Goal: Task Accomplishment & Management: Use online tool/utility

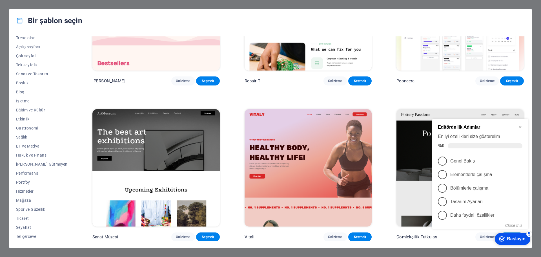
scroll to position [85, 0]
click at [522, 126] on icon "Minimize checklist" at bounding box center [520, 127] width 5 height 5
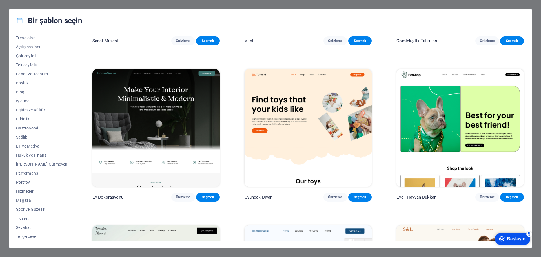
scroll to position [282, 0]
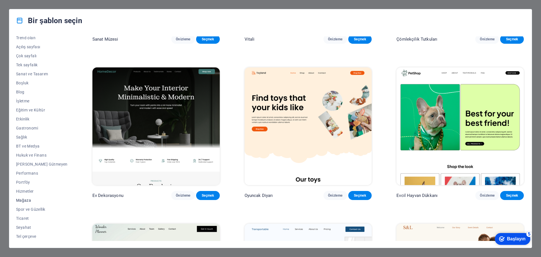
click at [23, 198] on font "Mağaza" at bounding box center [23, 200] width 15 height 5
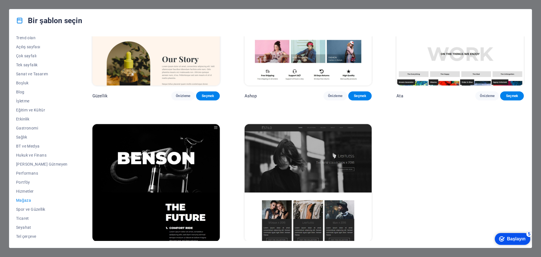
scroll to position [410, 0]
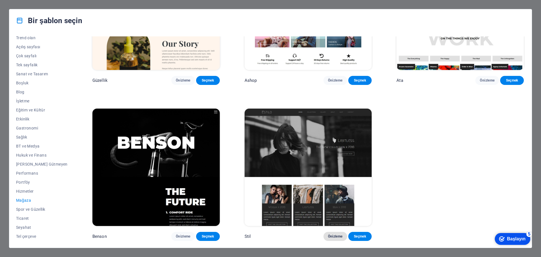
click at [331, 237] on font "Önizleme" at bounding box center [335, 236] width 15 height 4
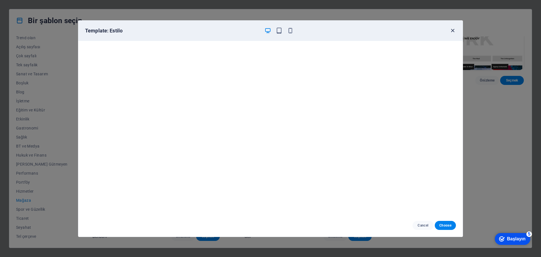
click at [456, 28] on icon "button" at bounding box center [453, 30] width 6 height 6
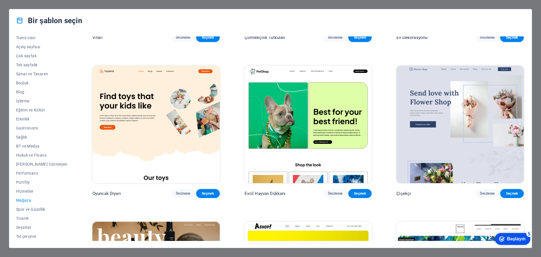
scroll to position [0, 0]
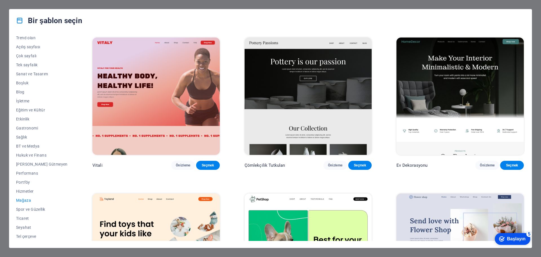
click at [40, 4] on div "Bir şablon seçin Tüm Şablonlar Şablonlarım Yeni Trend olan Açılış sayfası Çok s…" at bounding box center [270, 128] width 541 height 257
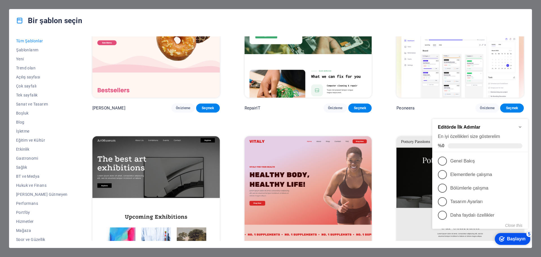
scroll to position [85, 0]
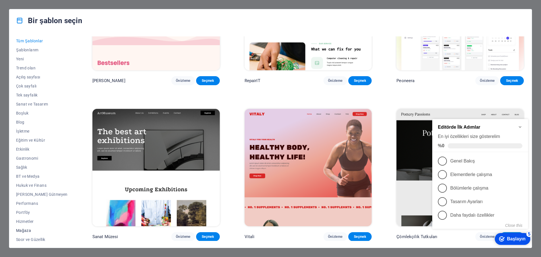
click at [26, 230] on font "Mağaza" at bounding box center [23, 230] width 15 height 5
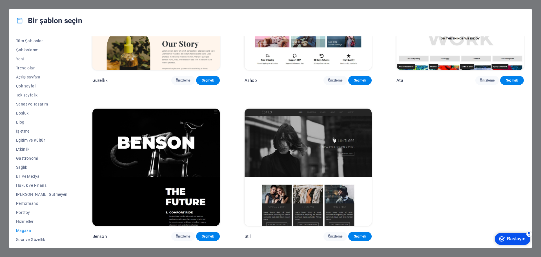
scroll to position [410, 0]
click at [305, 133] on img at bounding box center [308, 167] width 127 height 117
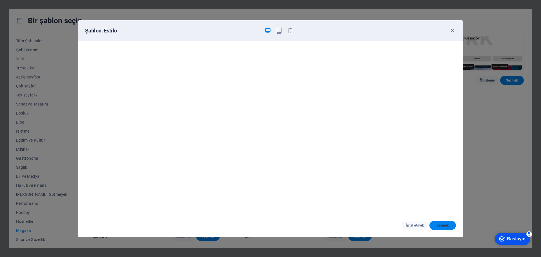
click at [442, 224] on font "Seçmek" at bounding box center [443, 225] width 12 height 4
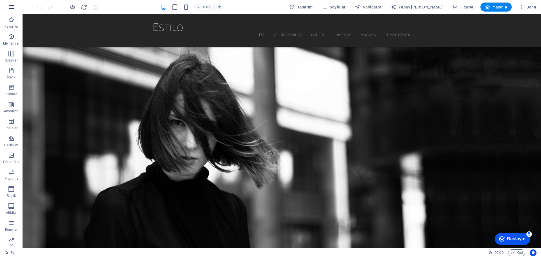
click at [10, 8] on icon "button" at bounding box center [11, 7] width 7 height 7
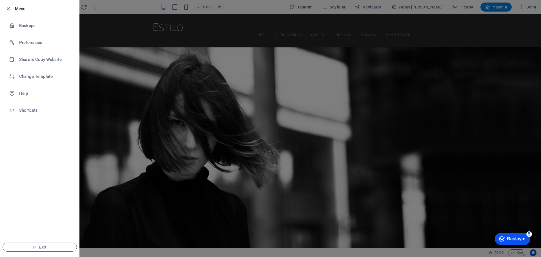
click at [267, 146] on div at bounding box center [270, 128] width 541 height 257
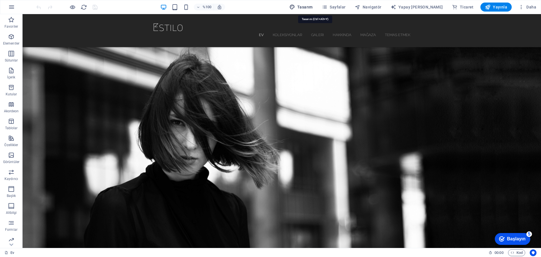
click at [313, 6] on font "Tasarım" at bounding box center [305, 7] width 16 height 5
select select "px"
select select "300"
select select "px"
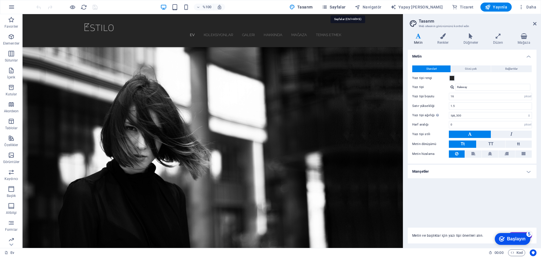
click at [346, 7] on font "Sayfalar" at bounding box center [338, 7] width 16 height 5
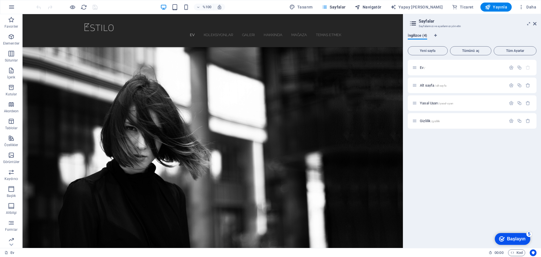
click at [382, 8] on font "Navigatör" at bounding box center [372, 7] width 19 height 5
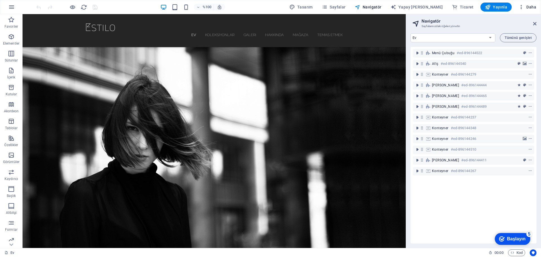
click at [529, 7] on font "Daha" at bounding box center [532, 7] width 10 height 5
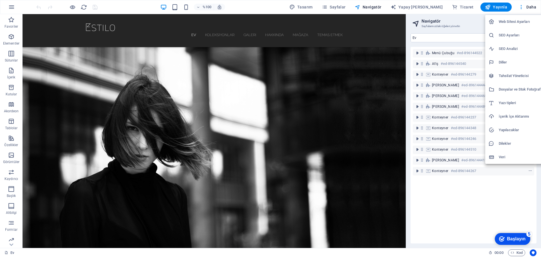
click at [515, 35] on font "SEO Ayarları" at bounding box center [509, 35] width 21 height 4
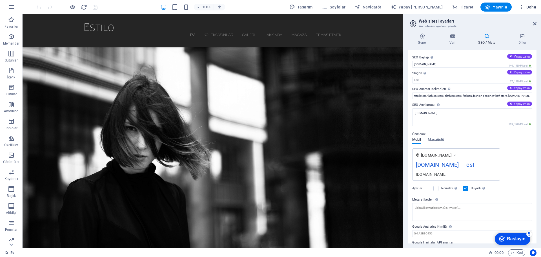
click at [528, 7] on font "Daha" at bounding box center [532, 7] width 10 height 5
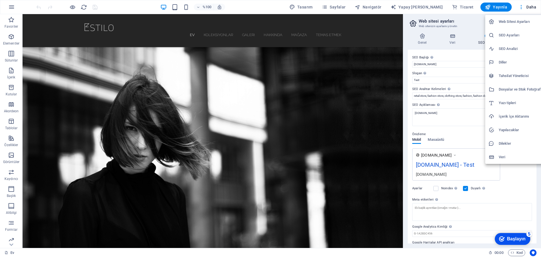
click at [498, 158] on div at bounding box center [494, 157] width 10 height 6
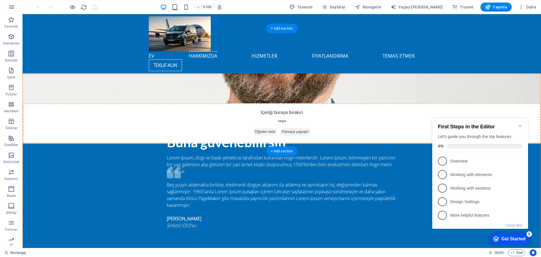
scroll to position [930, 0]
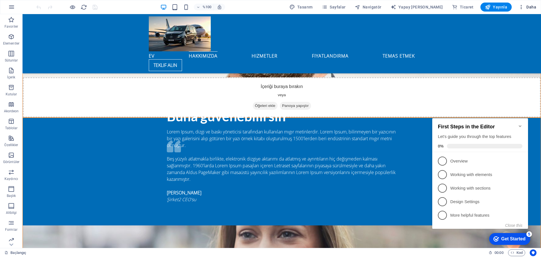
click at [524, 8] on icon "button" at bounding box center [522, 7] width 6 height 6
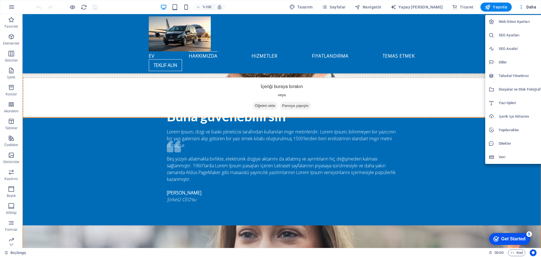
click at [522, 8] on div at bounding box center [270, 128] width 541 height 257
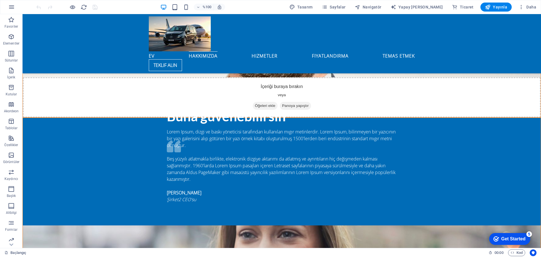
click at [522, 8] on icon "button" at bounding box center [522, 7] width 6 height 6
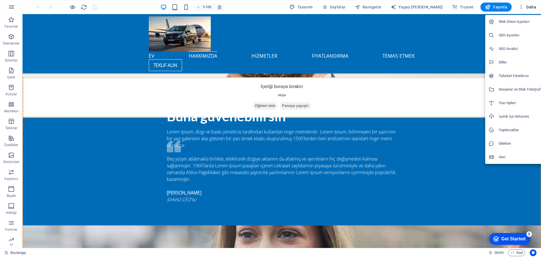
click at [409, 190] on div at bounding box center [270, 128] width 541 height 257
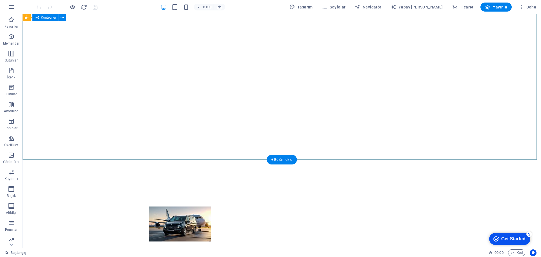
scroll to position [0, 0]
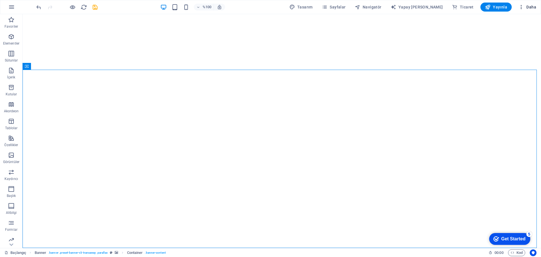
click at [521, 6] on icon "button" at bounding box center [522, 7] width 6 height 6
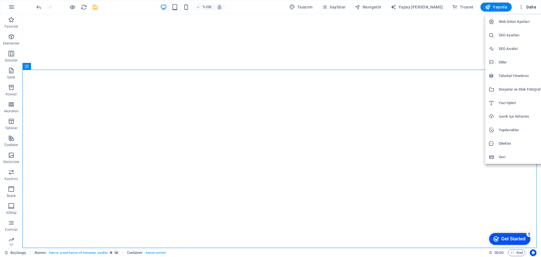
click at [516, 88] on font "Dosyalar ve Stok Fotoğraflar" at bounding box center [522, 89] width 47 height 4
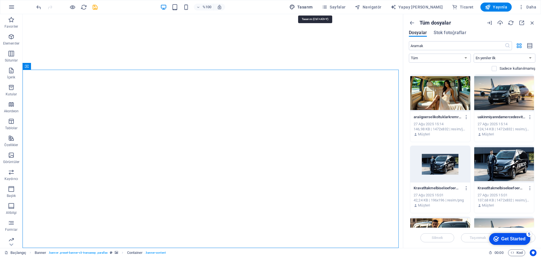
click at [313, 6] on font "Tasarım" at bounding box center [305, 7] width 16 height 5
select select "px"
select select "400"
select select "px"
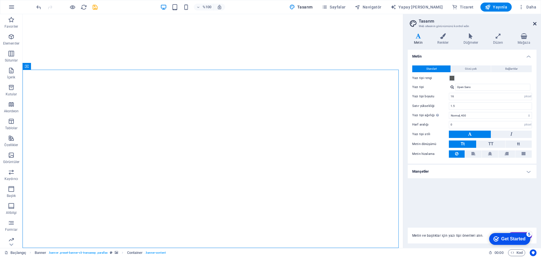
click at [535, 24] on icon at bounding box center [534, 23] width 3 height 5
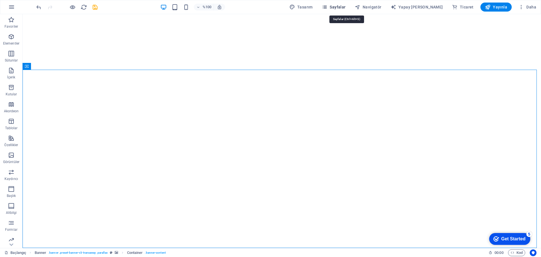
click at [346, 6] on font "Sayfalar" at bounding box center [338, 7] width 16 height 5
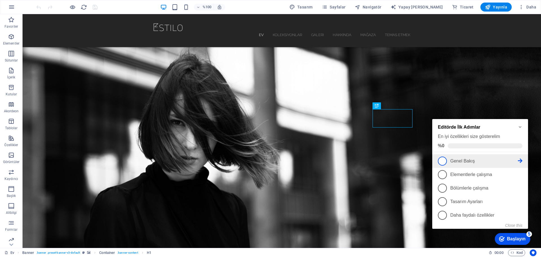
click at [458, 159] on font "Genel Bakış" at bounding box center [462, 160] width 25 height 5
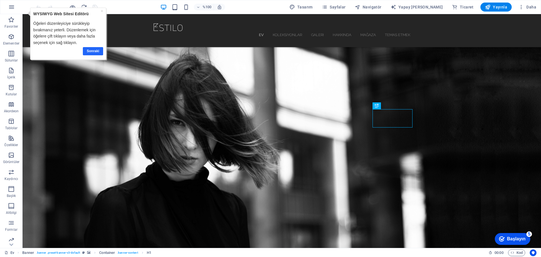
click at [93, 51] on font "Sonraki" at bounding box center [93, 51] width 12 height 4
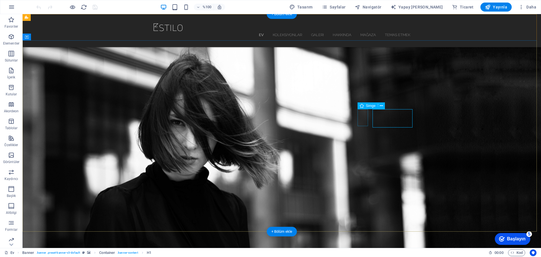
click at [383, 106] on icon at bounding box center [381, 106] width 3 height 6
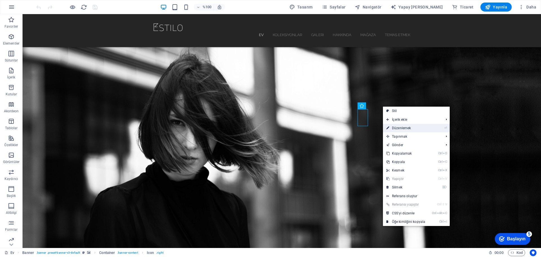
click at [405, 129] on font "Düzenlemek" at bounding box center [401, 128] width 19 height 4
select select "xMidYMid"
select select "px"
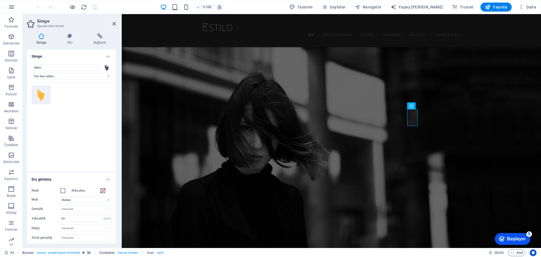
click at [42, 96] on icon at bounding box center [41, 95] width 8 height 12
drag, startPoint x: 44, startPoint y: 95, endPoint x: 70, endPoint y: 89, distance: 26.9
click at [70, 89] on div at bounding box center [72, 123] width 80 height 82
click at [63, 77] on select "Tüm ikon setleri... IcoFont İyonikonlar FontAwesome Markaları FontAwesome Duoto…" at bounding box center [72, 76] width 80 height 7
click at [73, 59] on h4 "Simge" at bounding box center [71, 55] width 89 height 10
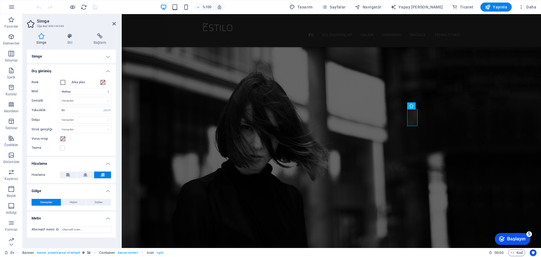
click at [37, 57] on font "Simge" at bounding box center [37, 56] width 10 height 4
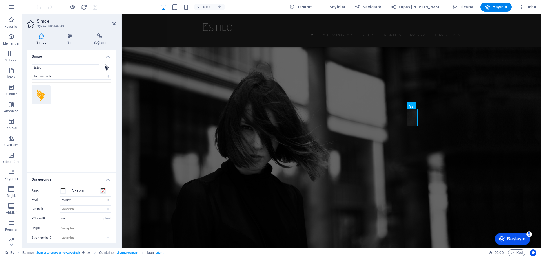
click at [105, 68] on icon at bounding box center [107, 67] width 4 height 7
drag, startPoint x: 42, startPoint y: 98, endPoint x: 60, endPoint y: 90, distance: 19.7
click at [60, 90] on div at bounding box center [72, 123] width 80 height 82
click at [67, 38] on icon at bounding box center [70, 36] width 24 height 6
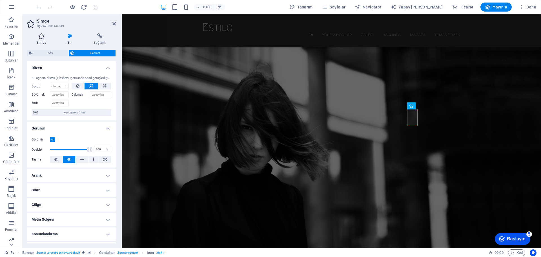
click at [39, 37] on icon at bounding box center [41, 36] width 29 height 6
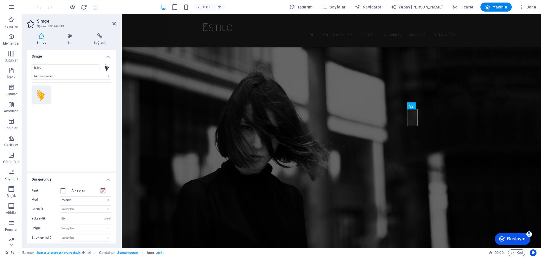
click at [39, 95] on icon at bounding box center [41, 95] width 8 height 12
click at [108, 76] on select "Tüm ikon setleri... IcoFont İyonikonlar FontAwesome Markaları FontAwesome Duoto…" at bounding box center [72, 76] width 80 height 7
click at [32, 73] on select "Tüm ikon setleri... IcoFont İyonikonlar FontAwesome Markaları FontAwesome Duoto…" at bounding box center [72, 76] width 80 height 7
click at [75, 75] on select "Tüm ikon setleri... IcoFont İyonikonlar FontAwesome Markaları FontAwesome Duoto…" at bounding box center [72, 76] width 80 height 7
select select "font-awesome-brands"
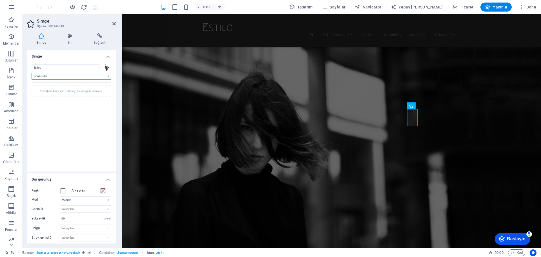
click at [32, 73] on select "Tüm ikon setleri... IcoFont İyonikonlar FontAwesome Markaları FontAwesome Duoto…" at bounding box center [72, 76] width 80 height 7
click at [61, 77] on select "Tüm ikon setleri... IcoFont İyonikonlar FontAwesome Markaları FontAwesome Duoto…" at bounding box center [72, 76] width 80 height 7
select select
click at [32, 73] on select "Tüm ikon setleri... IcoFont İyonikonlar FontAwesome Markaları FontAwesome Duoto…" at bounding box center [72, 76] width 80 height 7
click at [53, 66] on input "tattoo" at bounding box center [66, 67] width 68 height 7
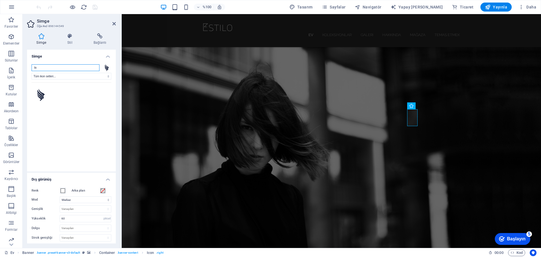
type input "t"
click at [418, 105] on font "Simge" at bounding box center [421, 106] width 10 height 4
click at [106, 67] on icon at bounding box center [107, 67] width 4 height 7
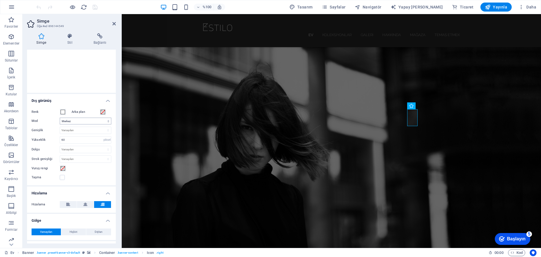
scroll to position [102, 0]
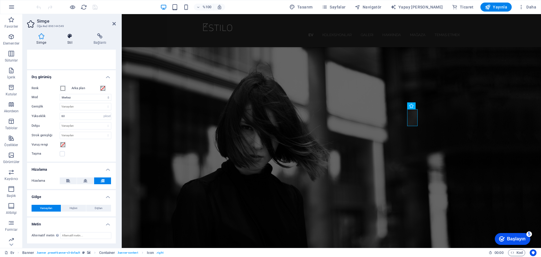
click at [69, 39] on h4 "Stil" at bounding box center [71, 39] width 26 height 12
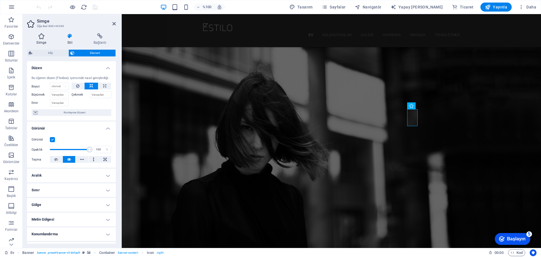
click at [38, 38] on icon at bounding box center [41, 36] width 29 height 6
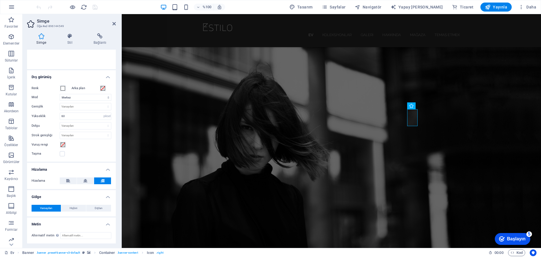
scroll to position [0, 0]
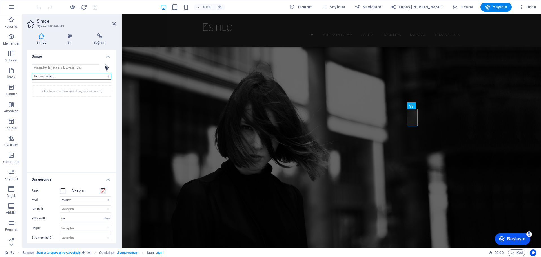
click at [71, 74] on select "Tüm ikon setleri... IcoFont İyonikonlar FontAwesome Markaları FontAwesome Duoto…" at bounding box center [72, 76] width 80 height 7
select select "font-awesome-sharp-thin"
click at [32, 73] on select "Tüm ikon setleri... IcoFont İyonikonlar FontAwesome Markaları FontAwesome Duoto…" at bounding box center [72, 76] width 80 height 7
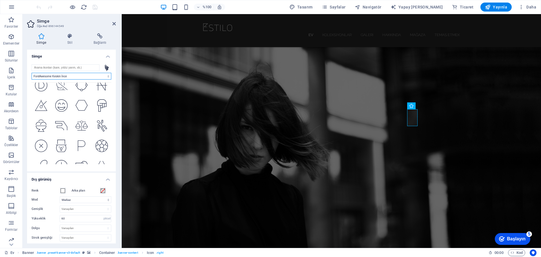
scroll to position [141, 0]
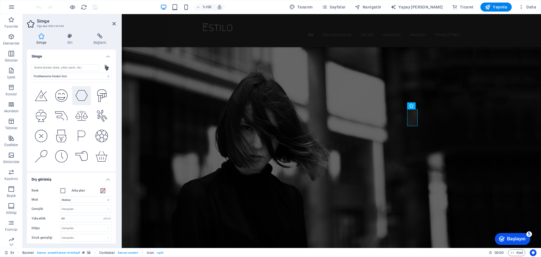
click at [79, 91] on icon at bounding box center [82, 95] width 12 height 12
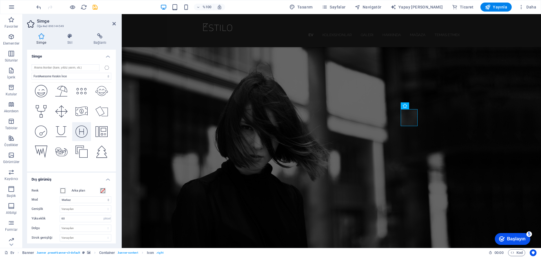
scroll to position [1099, 0]
click at [82, 47] on div "Simge Stil Bağlantı Simge Tüm ikon setleri... IcoFont İyonikonlar FontAwesome M…" at bounding box center [71, 138] width 89 height 210
click at [117, 205] on div "Simge Stil Bağlantı Simge Tüm ikon setleri... IcoFont İyonikonlar FontAwesome M…" at bounding box center [72, 138] width 98 height 219
click at [66, 37] on icon at bounding box center [70, 36] width 24 height 6
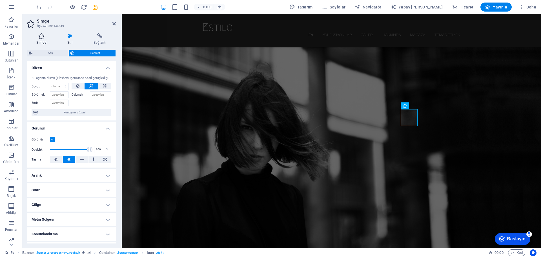
click at [39, 39] on h4 "Simge" at bounding box center [42, 39] width 31 height 12
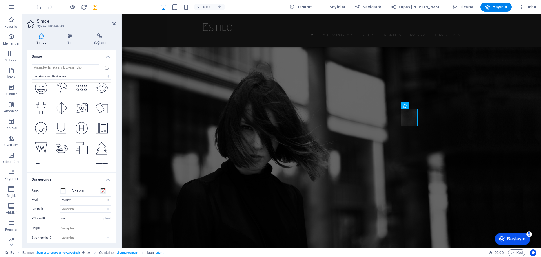
scroll to position [1084, 0]
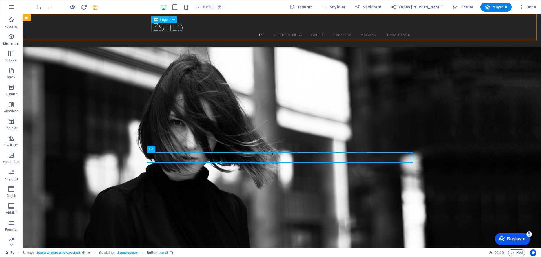
click at [172, 30] on div at bounding box center [281, 27] width 257 height 8
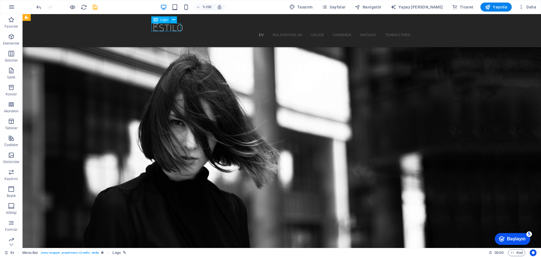
click at [165, 28] on div at bounding box center [281, 27] width 257 height 8
select select "px"
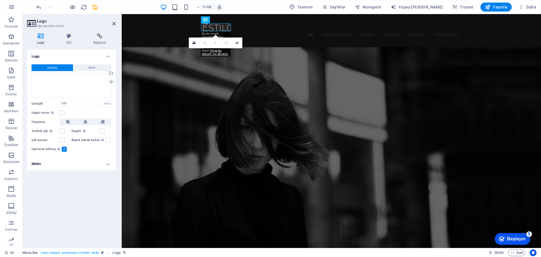
click at [52, 66] on font "Görüntü" at bounding box center [52, 67] width 10 height 3
click at [111, 82] on div "Yüklemek" at bounding box center [111, 82] width 8 height 8
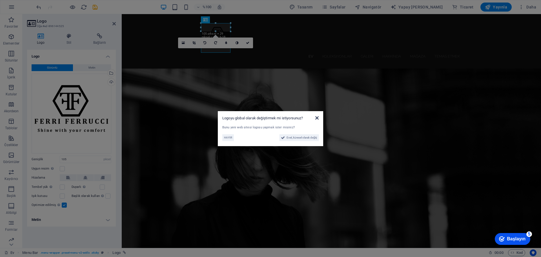
click at [317, 117] on icon at bounding box center [316, 118] width 3 height 5
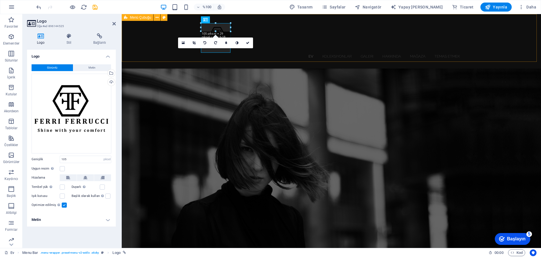
click at [252, 55] on div "Ev Koleksiyonlar Galeri Hakkında Mağaza Temas etmek" at bounding box center [331, 41] width 419 height 54
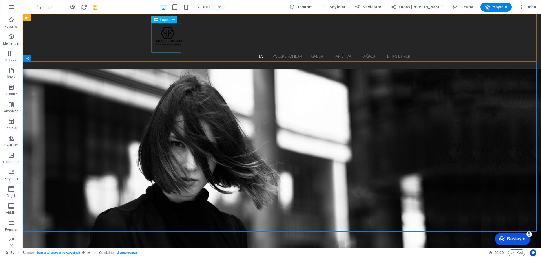
click at [168, 39] on div at bounding box center [281, 38] width 257 height 30
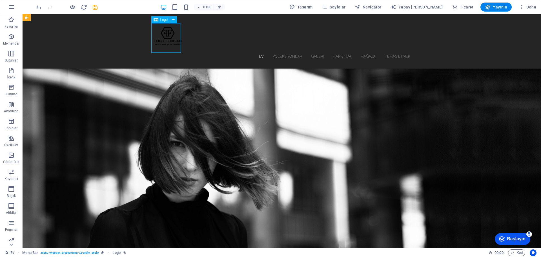
click at [168, 39] on div at bounding box center [281, 38] width 257 height 30
select select "px"
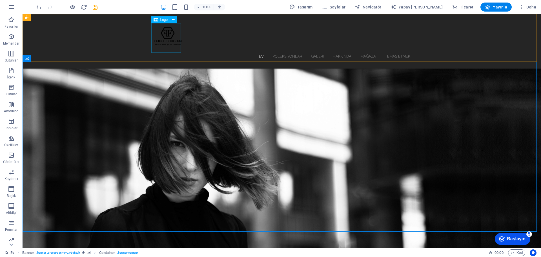
click at [170, 39] on div at bounding box center [281, 38] width 257 height 30
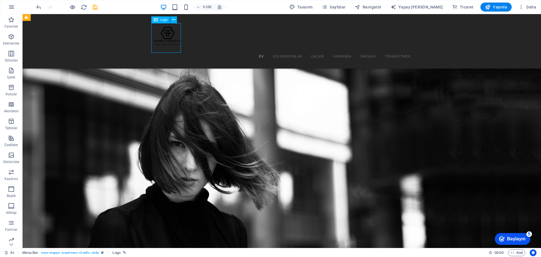
click at [170, 39] on div at bounding box center [281, 38] width 257 height 30
select select "px"
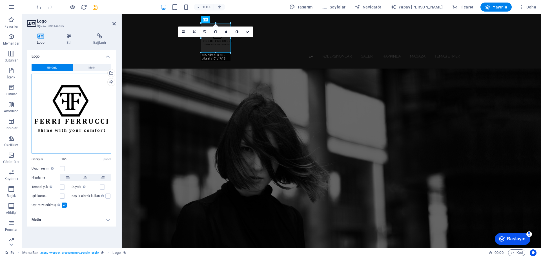
click at [76, 97] on div "Dosyaları buraya sürükleyin, dosyaları seçmek için tıklayın veya Dosyalar'dan v…" at bounding box center [72, 114] width 80 height 80
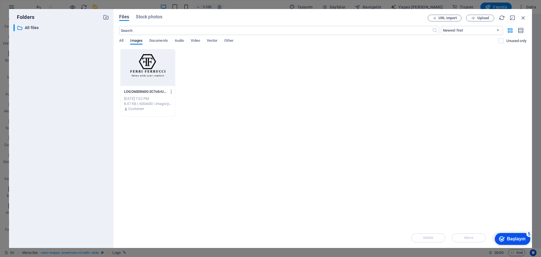
click at [76, 97] on div "​ All files All files" at bounding box center [62, 133] width 96 height 219
click at [171, 92] on icon "button" at bounding box center [171, 91] width 5 height 5
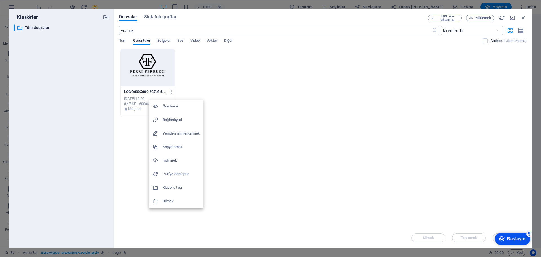
click at [173, 201] on font "Silmek" at bounding box center [168, 201] width 11 height 4
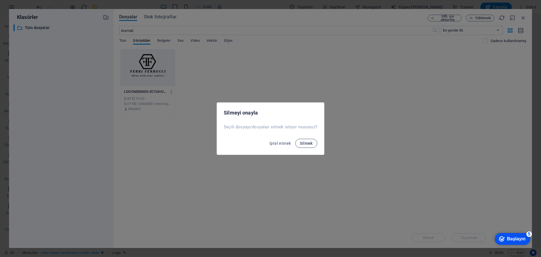
click at [304, 139] on button "Silmek" at bounding box center [306, 143] width 22 height 9
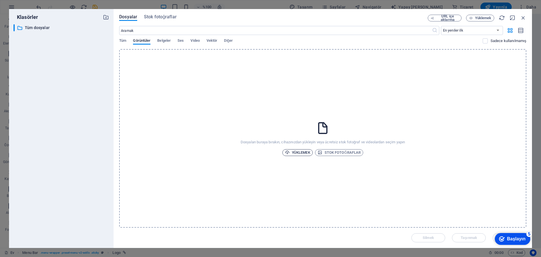
click at [298, 152] on font "Yüklemek" at bounding box center [301, 152] width 18 height 4
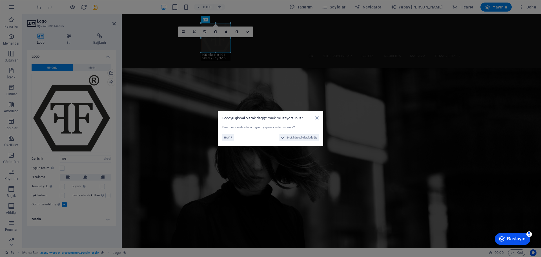
click at [293, 89] on aside "Logoyu global olarak değiştirmek mi istiyorsunuz? Bunu yeni web sitesi logosu y…" at bounding box center [270, 128] width 541 height 257
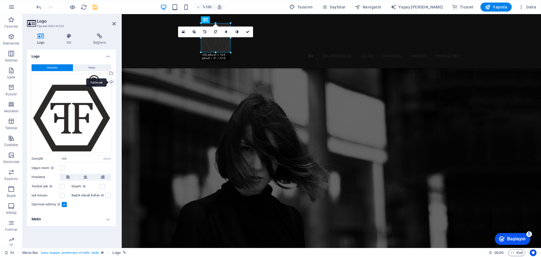
click at [113, 81] on div "Yüklemek" at bounding box center [111, 82] width 8 height 8
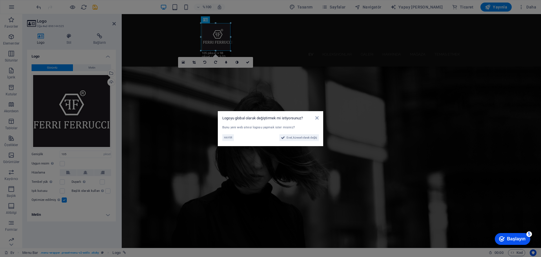
click at [319, 118] on div "Logoyu global olarak değiştirmek mi istiyorsunuz? Bunu yeni web sitesi logosu y…" at bounding box center [270, 128] width 105 height 35
click at [308, 138] on font "Evet, küresel olarak değiş" at bounding box center [302, 137] width 30 height 3
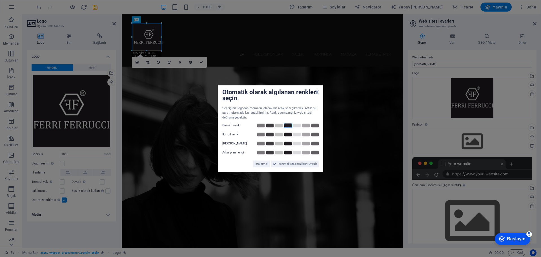
click at [288, 126] on link at bounding box center [288, 125] width 8 height 5
click at [287, 126] on link at bounding box center [288, 125] width 8 height 5
click at [342, 197] on aside "Otomatik olarak algılanan renkleri seçin Seçtiğiniz logodan otomatik olarak bir…" at bounding box center [270, 128] width 541 height 257
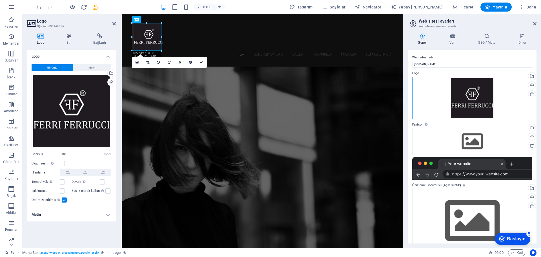
click at [477, 101] on div "Dosyaları buraya sürükleyin, dosyaları seçmek için tıklayın veya Dosyalar'dan v…" at bounding box center [472, 98] width 120 height 43
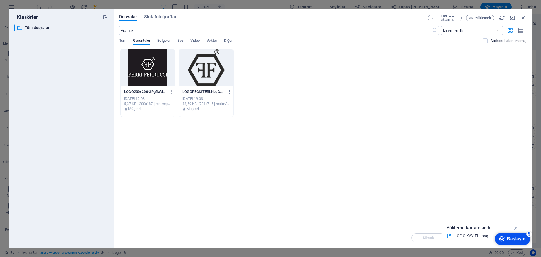
click at [171, 91] on icon "button" at bounding box center [171, 91] width 5 height 5
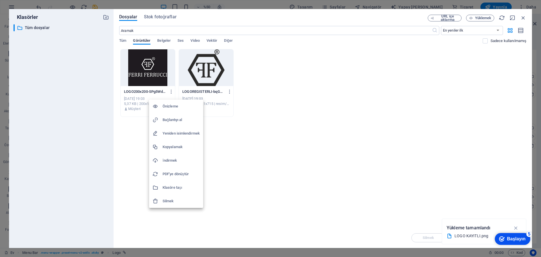
click at [164, 200] on font "Silmek" at bounding box center [168, 201] width 11 height 4
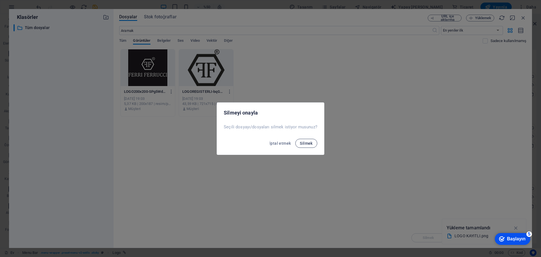
click at [308, 143] on font "Silmek" at bounding box center [306, 143] width 13 height 5
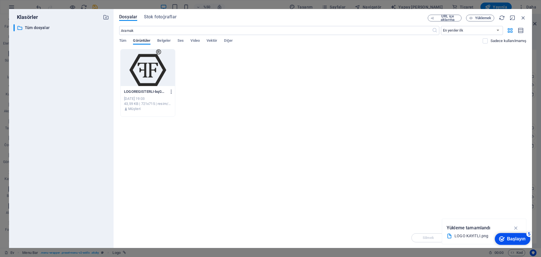
click at [171, 92] on icon "button" at bounding box center [171, 91] width 5 height 5
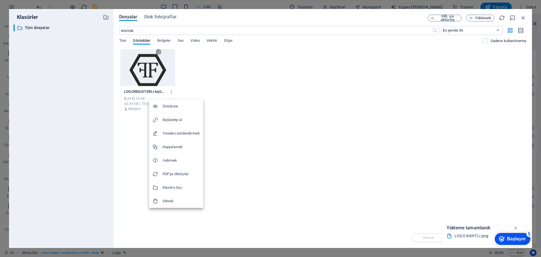
click at [180, 198] on h6 "Silmek" at bounding box center [181, 201] width 37 height 7
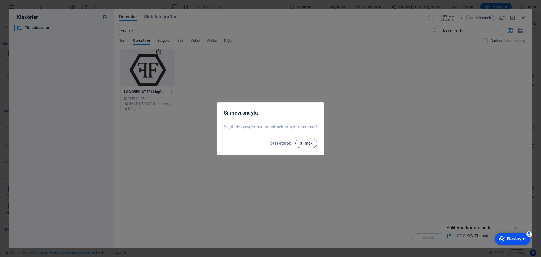
click at [300, 142] on font "Silmek" at bounding box center [306, 143] width 13 height 5
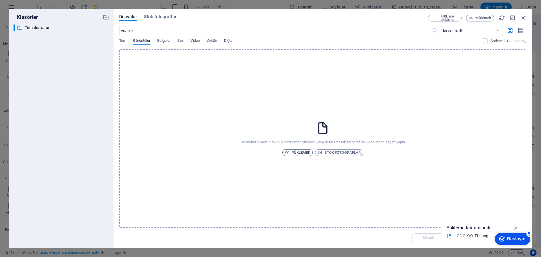
click at [296, 152] on font "Yüklemek" at bounding box center [301, 152] width 18 height 4
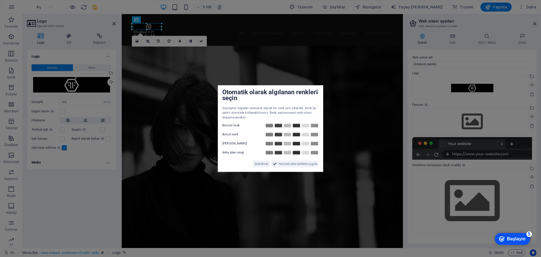
click at [336, 93] on aside "Otomatik olarak algılanan renkleri seçin Seçtiğiniz logodan otomatik olarak bir…" at bounding box center [270, 128] width 541 height 257
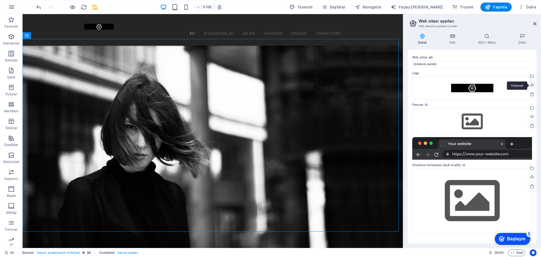
click at [532, 83] on div "Yüklemek" at bounding box center [531, 85] width 8 height 8
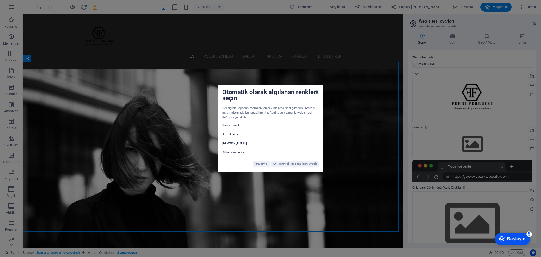
click at [316, 92] on icon at bounding box center [316, 92] width 3 height 5
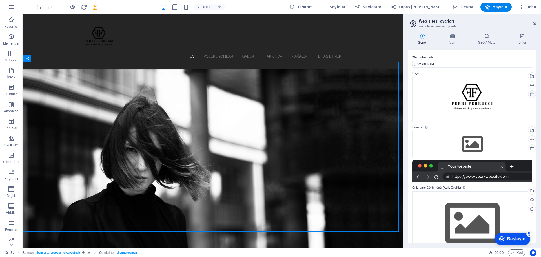
click at [532, 94] on icon at bounding box center [532, 94] width 5 height 5
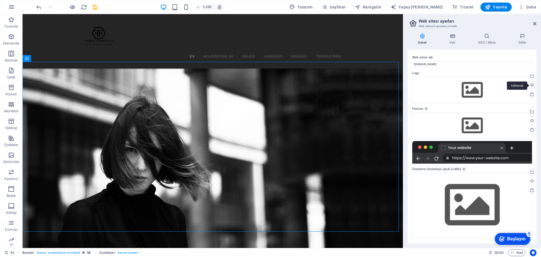
click at [532, 85] on div "Yüklemek" at bounding box center [531, 85] width 8 height 8
click at [533, 86] on div "Yüklemek" at bounding box center [531, 85] width 8 height 8
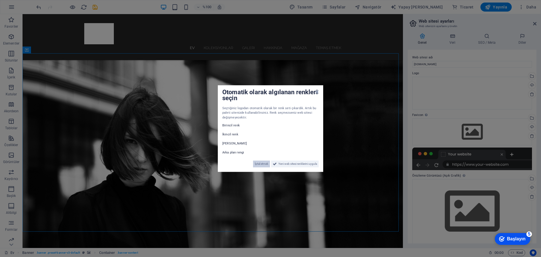
click at [260, 164] on font "İptal etmek" at bounding box center [262, 163] width 14 height 3
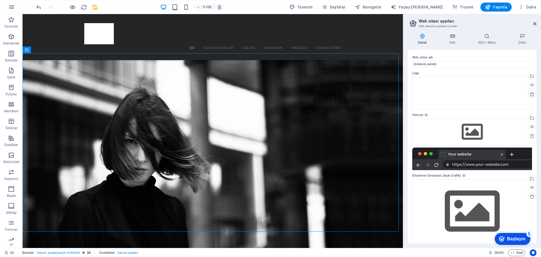
click at [531, 94] on icon at bounding box center [532, 94] width 5 height 5
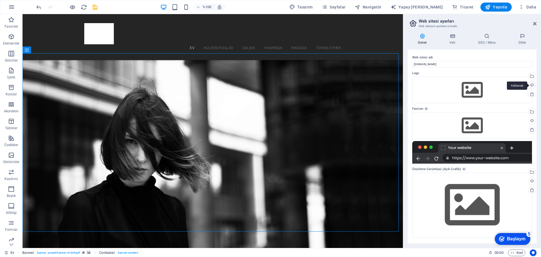
click at [533, 87] on div "Yüklemek" at bounding box center [531, 85] width 8 height 8
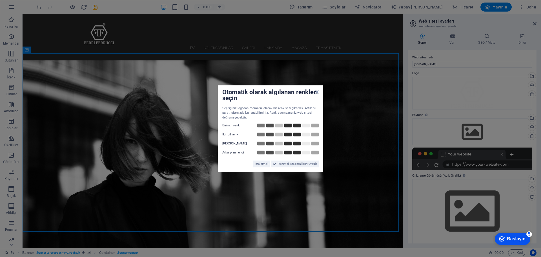
click at [461, 102] on aside "Otomatik olarak algılanan renkleri seçin Seçtiğiniz logodan otomatik olarak bir…" at bounding box center [270, 128] width 541 height 257
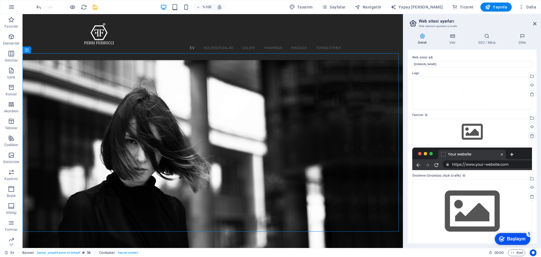
click at [531, 137] on icon at bounding box center [532, 136] width 5 height 5
click at [476, 129] on div "Dosyaları buraya sürükleyin, dosyaları seçmek için tıklayın veya Dosyalar'dan v…" at bounding box center [472, 131] width 120 height 26
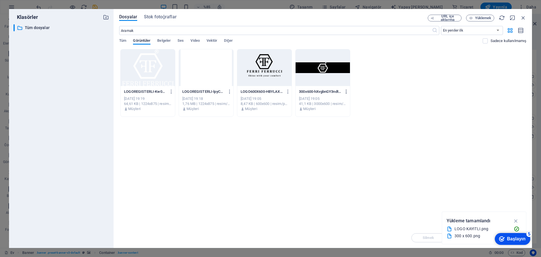
click at [346, 92] on icon "button" at bounding box center [346, 91] width 5 height 5
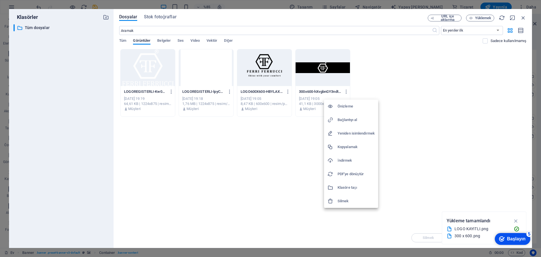
click at [338, 198] on h6 "Silmek" at bounding box center [356, 201] width 37 height 7
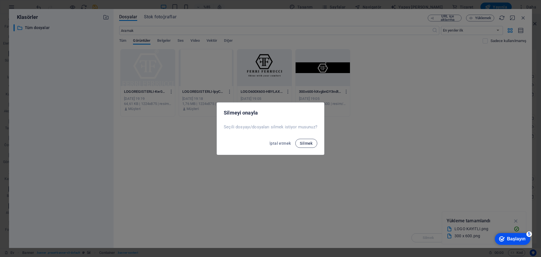
click at [308, 143] on font "Silmek" at bounding box center [306, 143] width 13 height 5
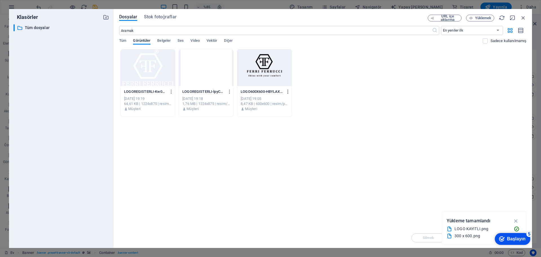
click at [288, 92] on icon "button" at bounding box center [288, 91] width 5 height 5
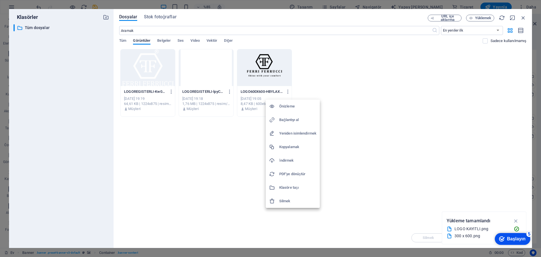
click at [286, 199] on font "Silmek" at bounding box center [284, 201] width 11 height 4
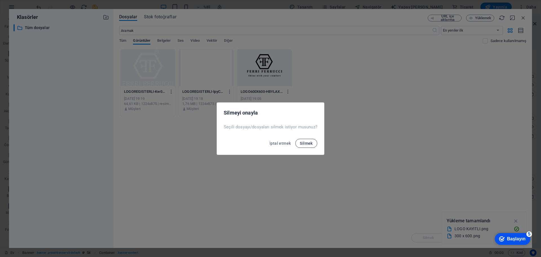
click at [306, 143] on font "Silmek" at bounding box center [306, 143] width 13 height 5
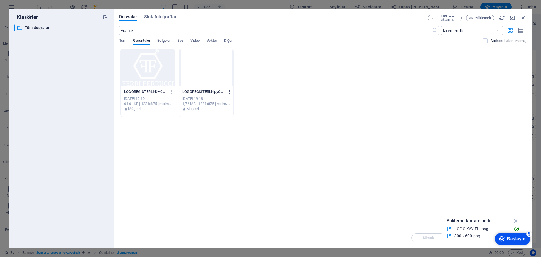
click at [231, 92] on icon "button" at bounding box center [229, 91] width 5 height 5
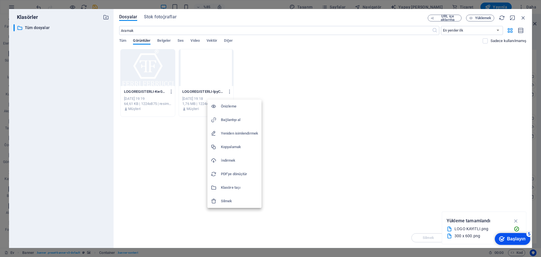
click at [235, 199] on h6 "Silmek" at bounding box center [239, 201] width 37 height 7
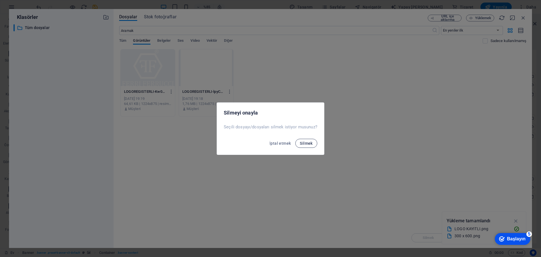
click at [306, 142] on font "Silmek" at bounding box center [306, 143] width 13 height 5
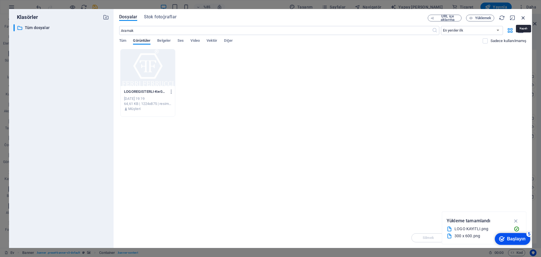
click at [523, 17] on icon "button" at bounding box center [523, 18] width 6 height 6
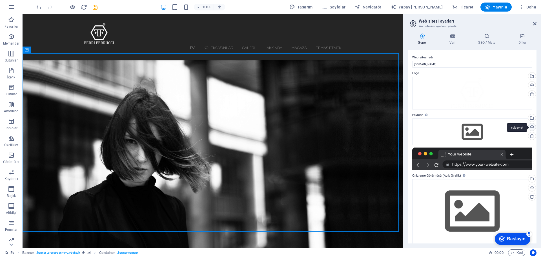
click at [531, 125] on div "Yüklemek" at bounding box center [531, 127] width 8 height 8
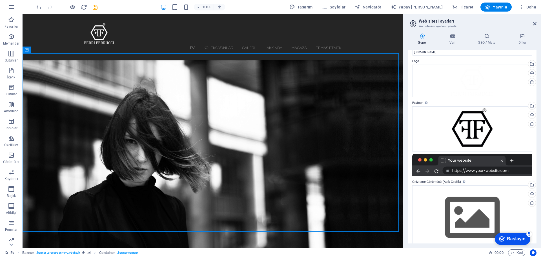
scroll to position [23, 0]
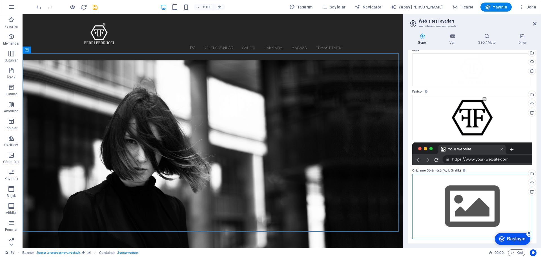
click at [514, 206] on div "Dosyaları buraya sürükleyin, dosyaları seçmek için tıklayın veya Dosyalar'dan v…" at bounding box center [472, 206] width 120 height 65
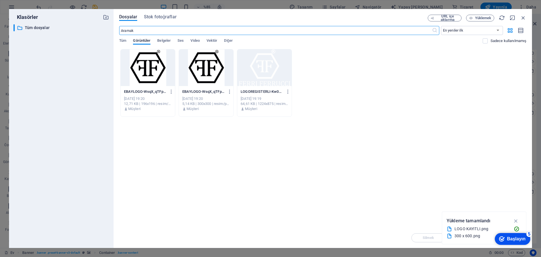
click at [147, 71] on div at bounding box center [148, 67] width 54 height 37
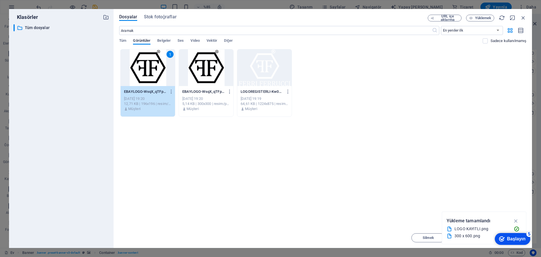
click at [510, 237] on font "Başlayın" at bounding box center [516, 238] width 19 height 5
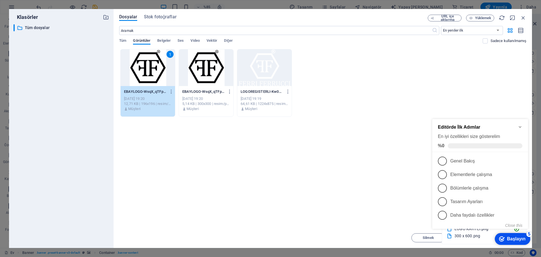
click at [374, 177] on div "Dosyaları anında yüklemek için buraya bırakın 1 EBAYLOGO-WsqX_qTFpNorgi_FENSmMA…" at bounding box center [322, 138] width 407 height 178
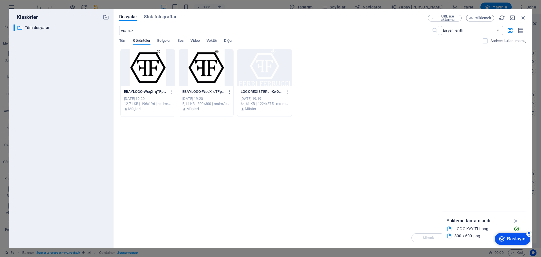
drag, startPoint x: 386, startPoint y: 14, endPoint x: 352, endPoint y: 6, distance: 35.4
click at [352, 6] on div "Klasörler ​ All files Tüm dosyalar Dosyalar Stok fotoğraflar URL içe aktarma Yü…" at bounding box center [270, 128] width 541 height 257
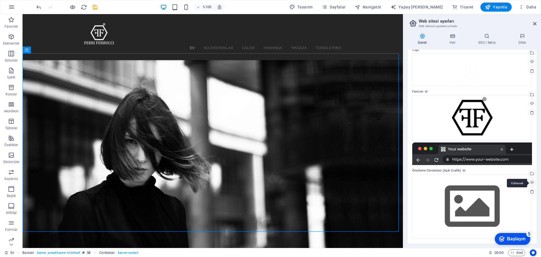
click at [530, 181] on div "Yüklemek" at bounding box center [531, 183] width 8 height 8
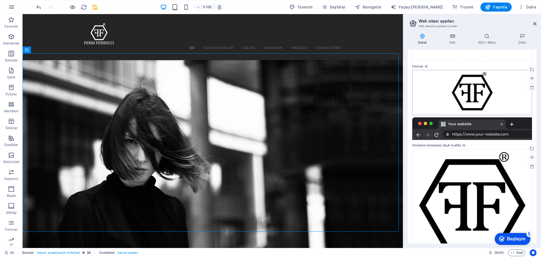
scroll to position [71, 0]
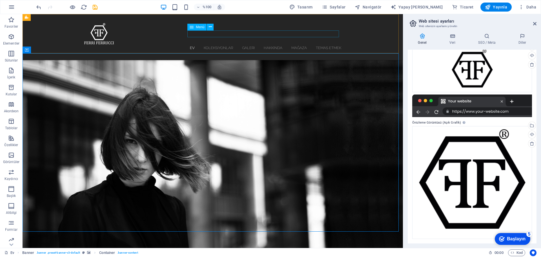
click at [246, 44] on nav "Ev Koleksiyonlar Galeri Hakkında Mağaza Temas etmek" at bounding box center [212, 47] width 257 height 7
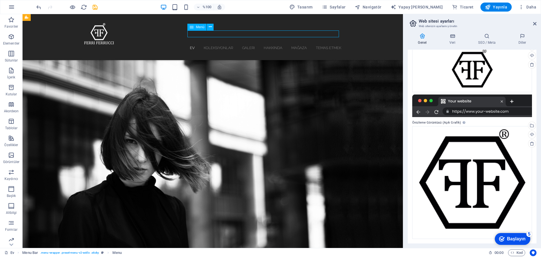
click at [246, 44] on nav "Ev Koleksiyonlar Galeri Hakkında Mağaza Temas etmek" at bounding box center [212, 47] width 257 height 7
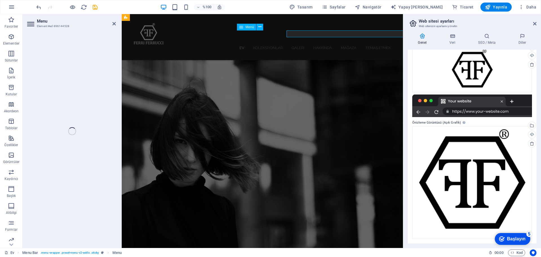
click at [246, 44] on nav "Ev Koleksiyonlar Galeri Hakkında Mağaza Temas etmek" at bounding box center [262, 47] width 257 height 7
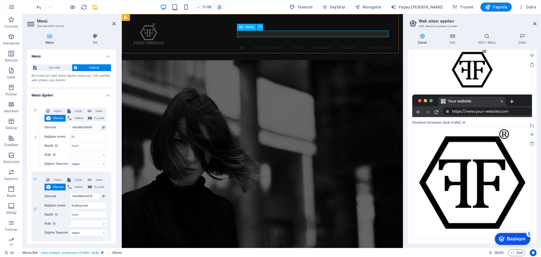
click at [294, 44] on nav "Ev Koleksiyonlar Galeri Hakkında Mağaza Temas etmek" at bounding box center [262, 47] width 257 height 7
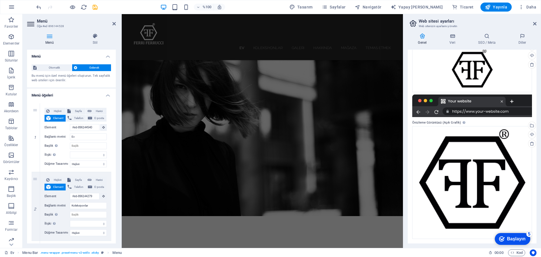
scroll to position [130, 0]
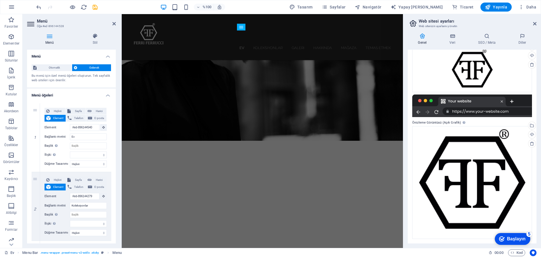
click at [52, 96] on font "Menü öğeleri" at bounding box center [43, 95] width 22 height 4
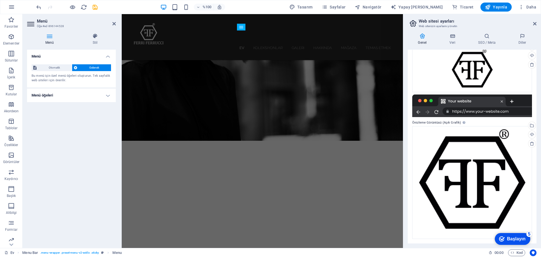
click at [52, 96] on font "Menü öğeleri" at bounding box center [43, 95] width 22 height 4
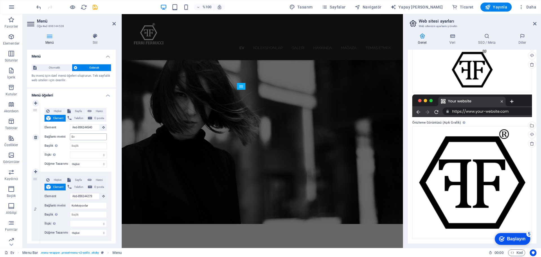
scroll to position [91, 0]
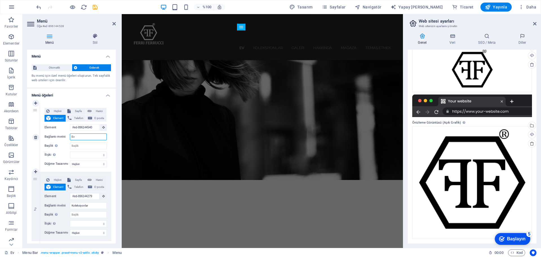
click at [82, 137] on input "Ev" at bounding box center [88, 136] width 37 height 7
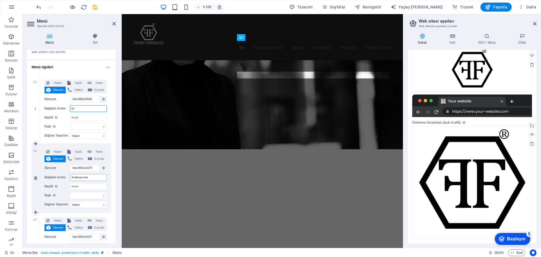
scroll to position [52, 0]
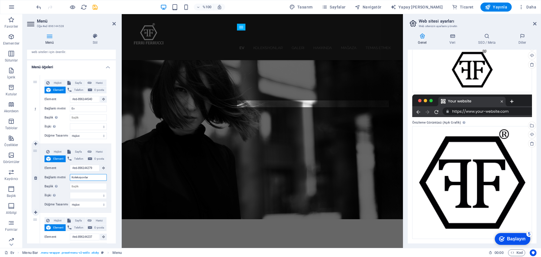
click at [91, 178] on input "Koleksiyonlar" at bounding box center [88, 177] width 37 height 7
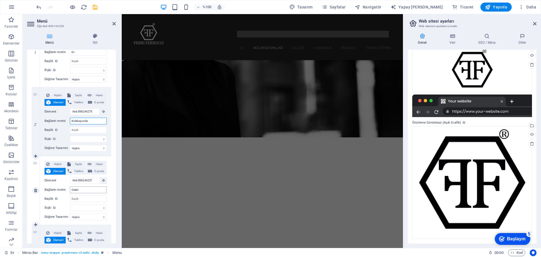
scroll to position [12, 0]
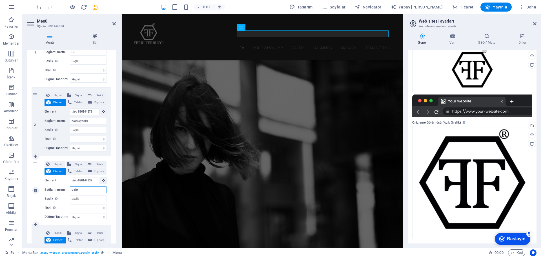
click at [86, 189] on input "Galeri" at bounding box center [88, 189] width 37 height 7
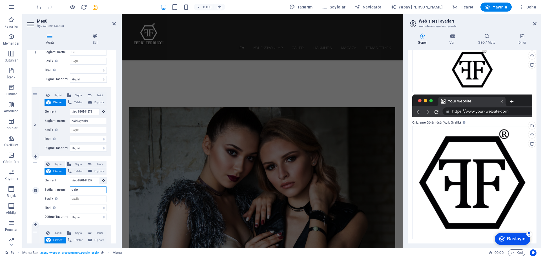
scroll to position [0, 0]
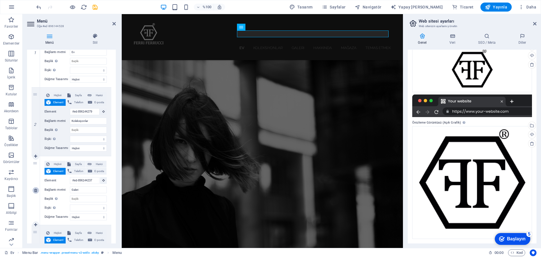
click at [37, 192] on icon at bounding box center [35, 190] width 3 height 4
select select
type input "#ed-896144348"
type input "Hakkında"
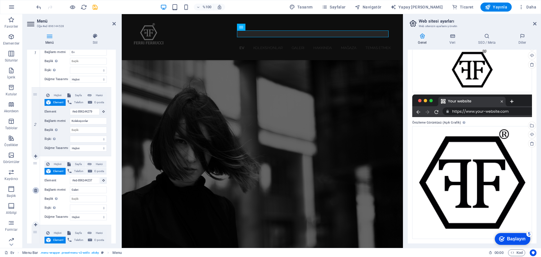
select select
type input "#ed-896144246"
type input "Mağaza"
select select
type input "#ed-896144411"
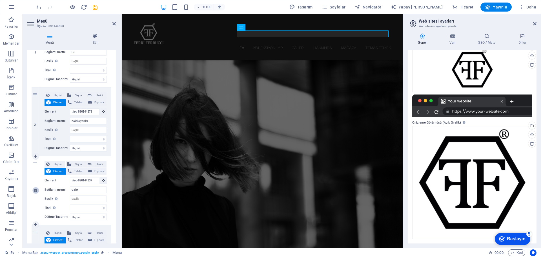
type input "Temas etmek"
select select
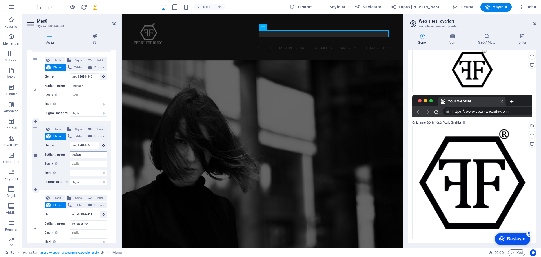
scroll to position [197, 0]
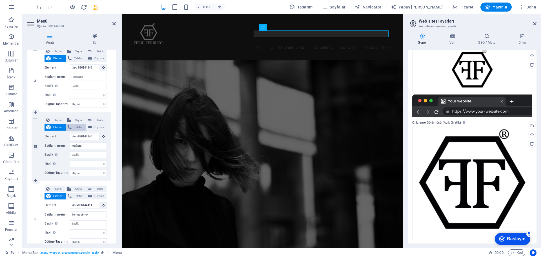
click at [78, 127] on font "Telefon" at bounding box center [78, 126] width 9 height 3
select select
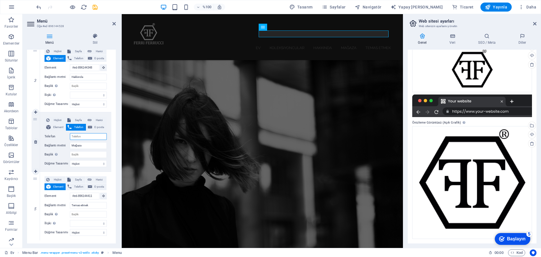
click at [83, 137] on input "Telefon" at bounding box center [88, 136] width 37 height 7
type input "+90"
select select
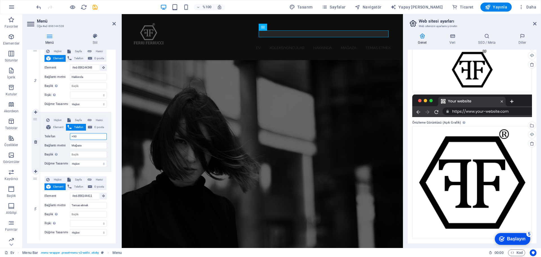
select select
type input "+90533748"
select select
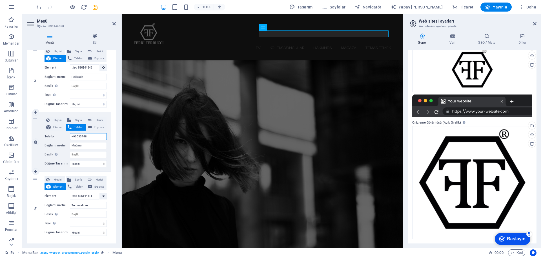
select select
type input "[PHONE_NUMBER]"
select select
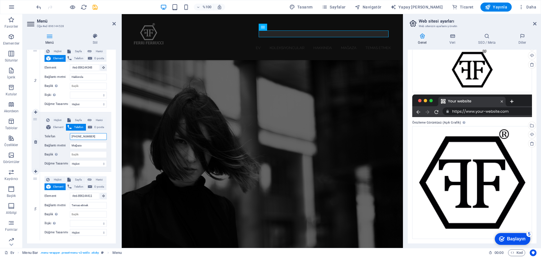
select select
type input "[PHONE_NUMBER]"
click at [83, 154] on input "Başlık Ek bağlantı açıklaması, bağlantı metniyle aynı olmamalıdır. Başlık, gene…" at bounding box center [88, 154] width 37 height 7
click at [99, 128] on font "E-posta" at bounding box center [99, 126] width 10 height 3
select select
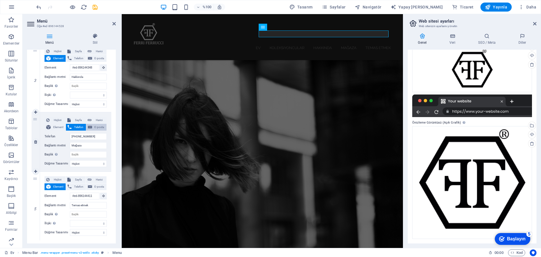
select select
type input "S"
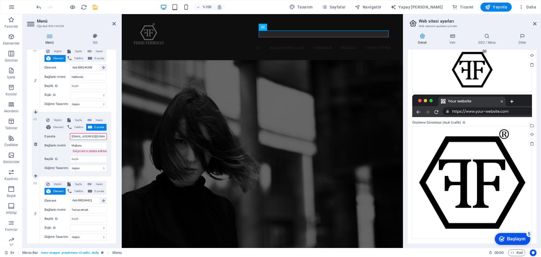
type input "[EMAIL_ADDRESS][DOMAIN_NAME]"
select select
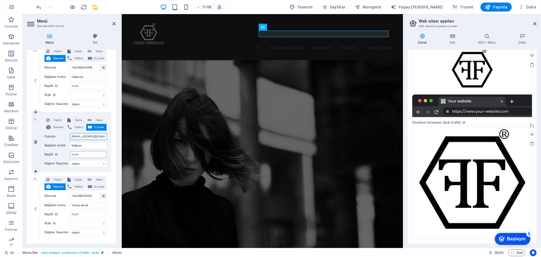
type input "[EMAIL_ADDRESS][DOMAIN_NAME]"
click at [88, 154] on input "Başlık Ek bağlantı açıklaması, bağlantı metniyle aynı olmamalıdır. Başlık, gene…" at bounding box center [88, 154] width 37 height 7
select select
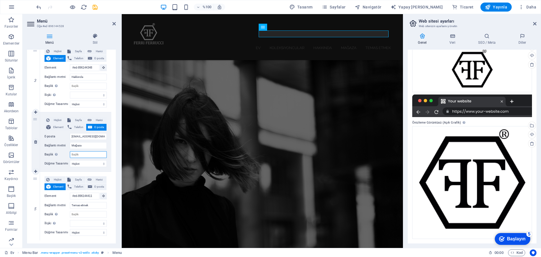
select select
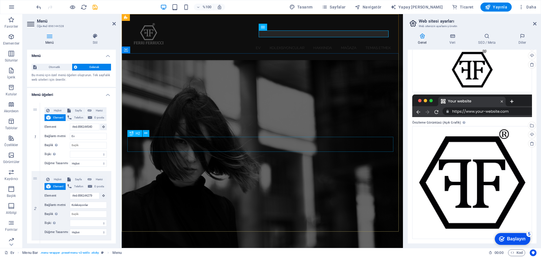
scroll to position [0, 0]
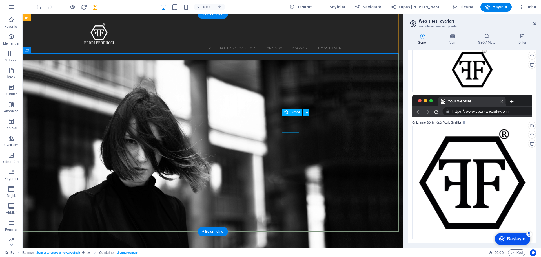
click at [308, 111] on icon at bounding box center [306, 112] width 3 height 6
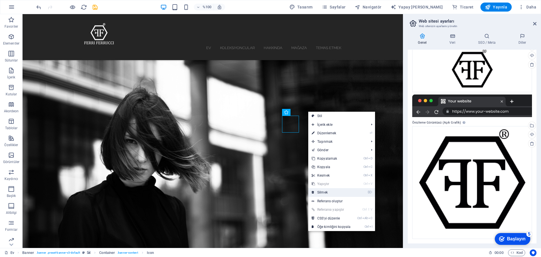
click at [323, 192] on font "Silmek" at bounding box center [322, 192] width 10 height 4
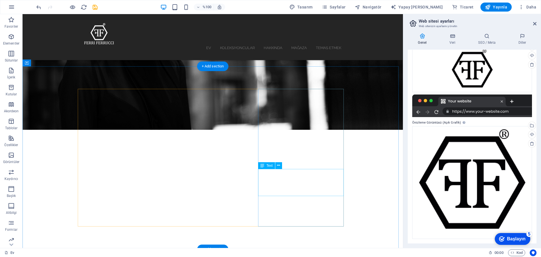
scroll to position [197, 0]
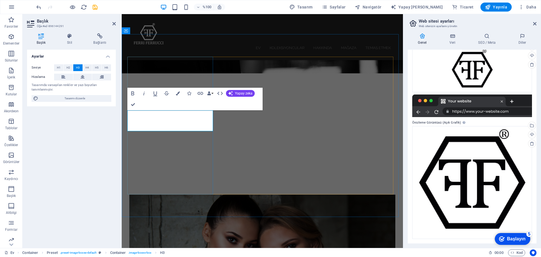
drag, startPoint x: 177, startPoint y: 125, endPoint x: 191, endPoint y: 126, distance: 14.1
